Goal: Task Accomplishment & Management: Manage account settings

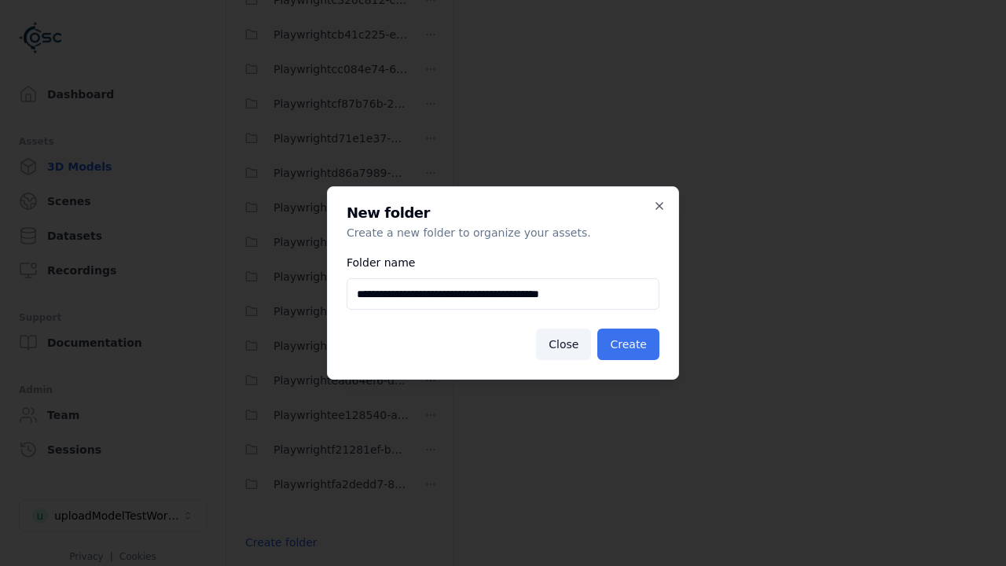
type input "**********"
click at [631, 344] on button "Create" at bounding box center [628, 344] width 62 height 31
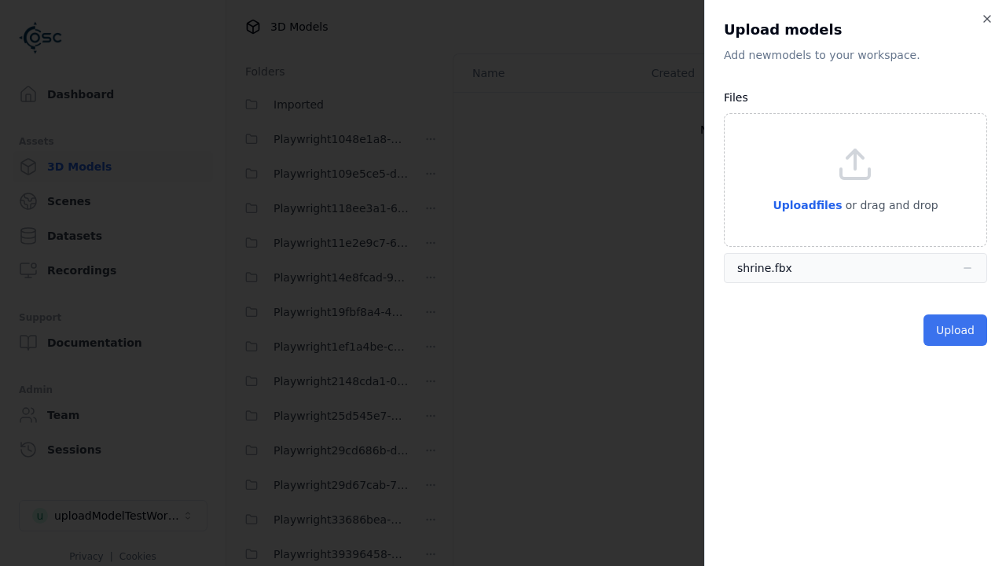
click at [957, 330] on button "Upload" at bounding box center [956, 329] width 64 height 31
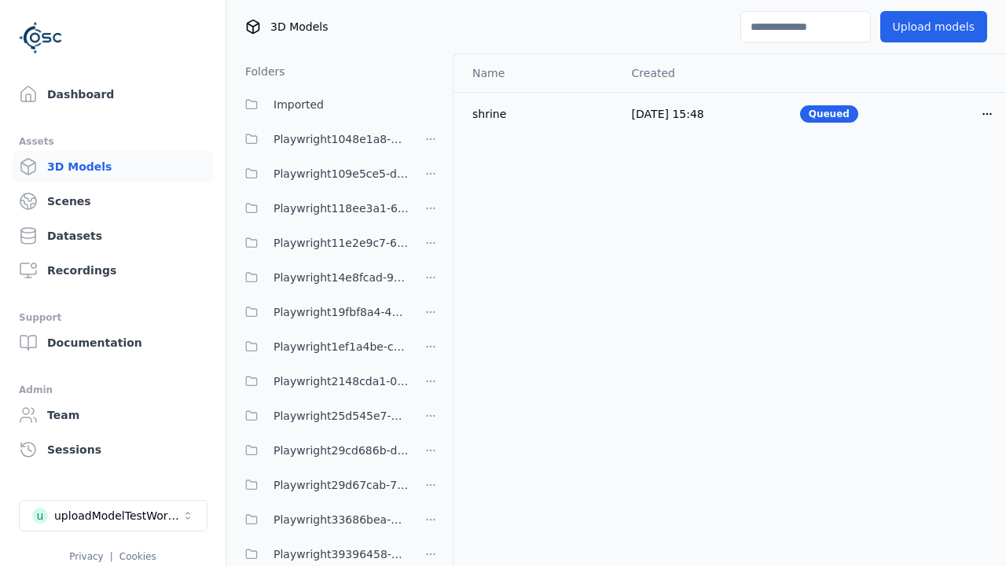
click at [987, 113] on html "Support Dashboard Assets 3D Models Scenes Datasets Recordings Support Documenta…" at bounding box center [503, 283] width 1006 height 566
click at [953, 174] on div "Delete" at bounding box center [952, 174] width 93 height 25
click at [431, 283] on html "Support Dashboard Assets 3D Models Scenes Datasets Recordings Support Documenta…" at bounding box center [503, 283] width 1006 height 566
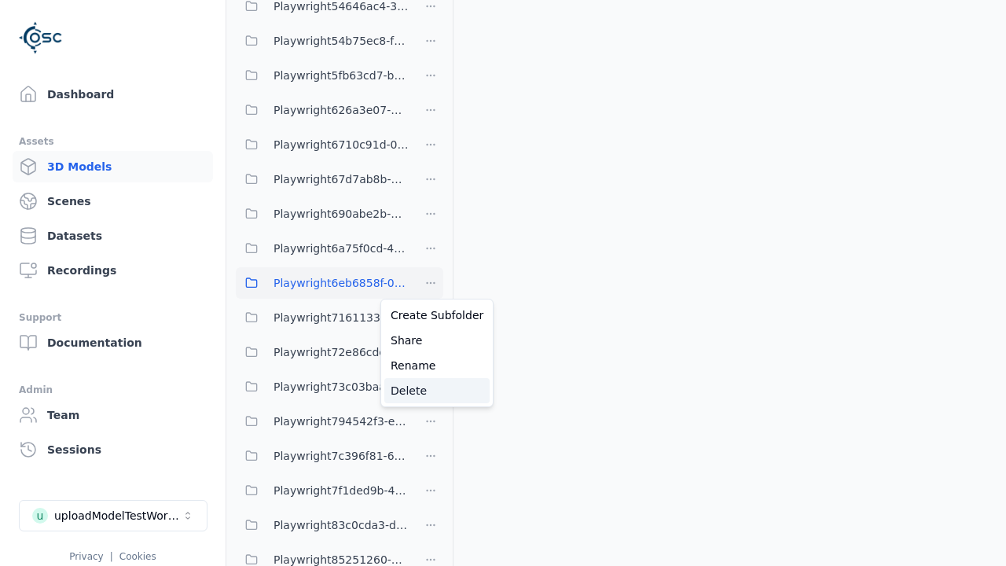
click at [431, 391] on div "Delete" at bounding box center [436, 390] width 105 height 25
